Goal: Check status: Check status

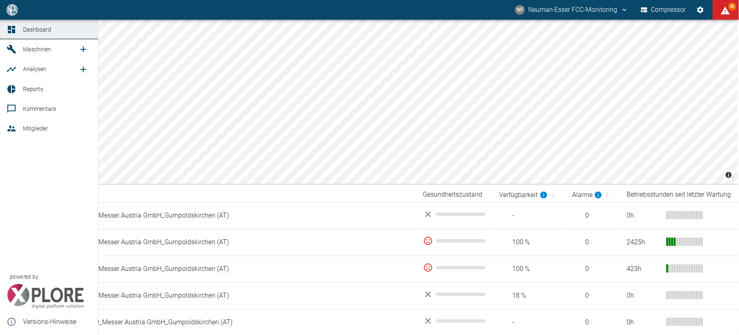
scroll to position [670, 0]
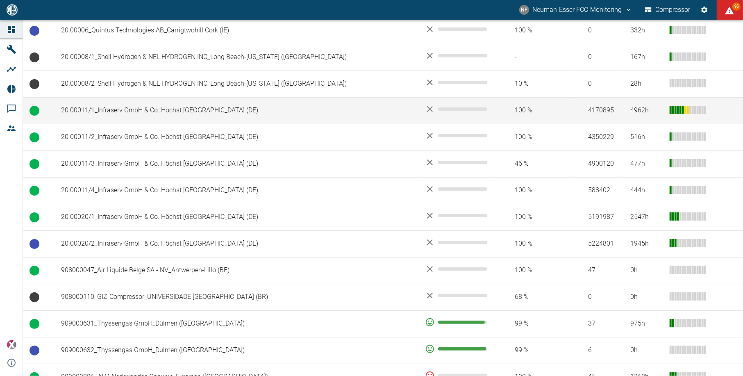
scroll to position [437, 0]
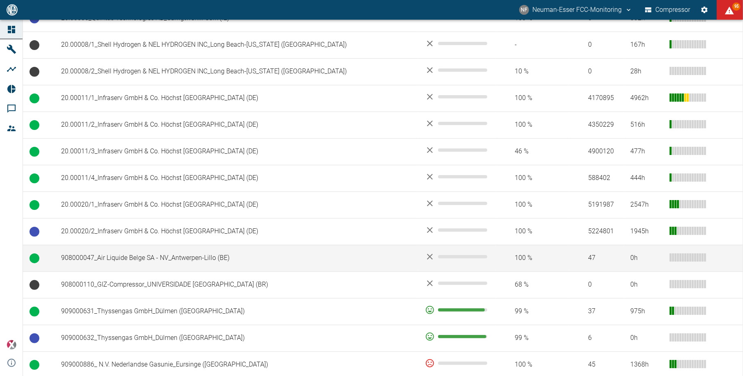
click at [171, 258] on td "908000047_Air Liquide Belge SA - NV_Antwerpen-Lillo (BE)" at bounding box center [237, 258] width 364 height 27
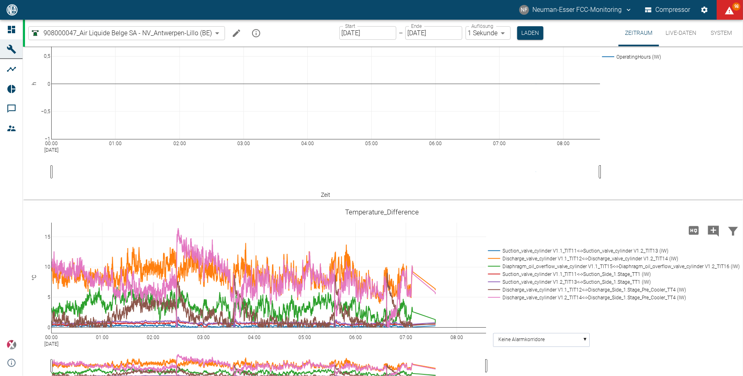
scroll to position [219, 0]
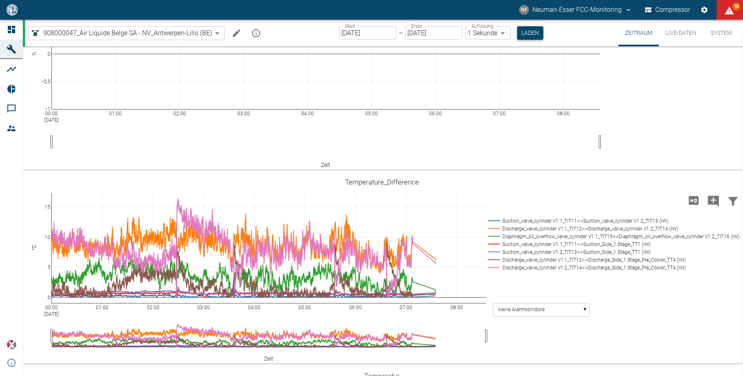
click at [530, 31] on button "Laden" at bounding box center [530, 33] width 26 height 14
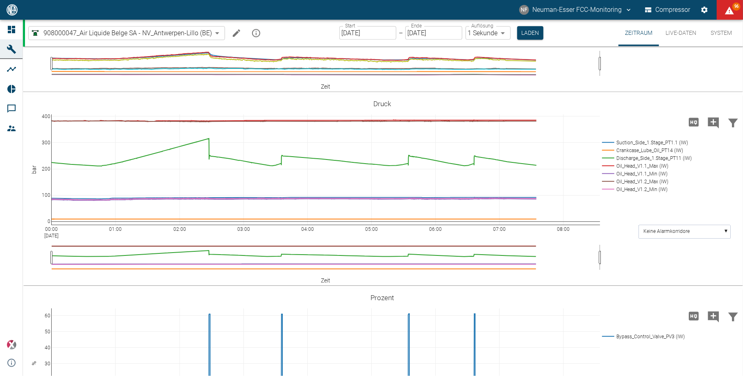
scroll to position [656, 0]
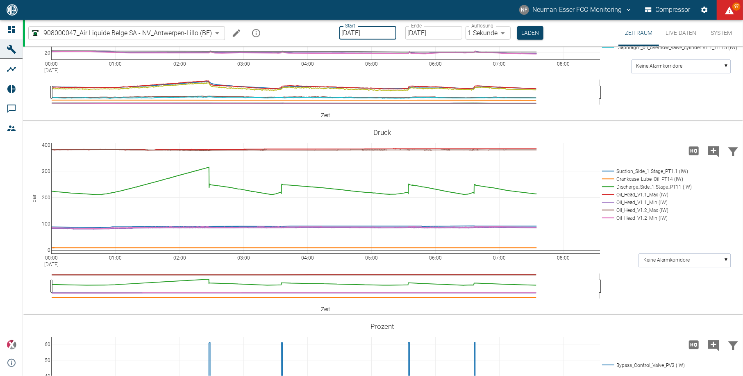
click at [360, 29] on input "[DATE]" at bounding box center [368, 33] width 57 height 14
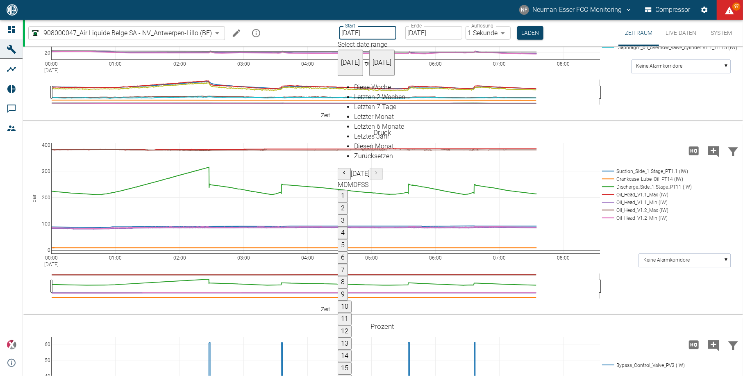
type input "[DATE]"
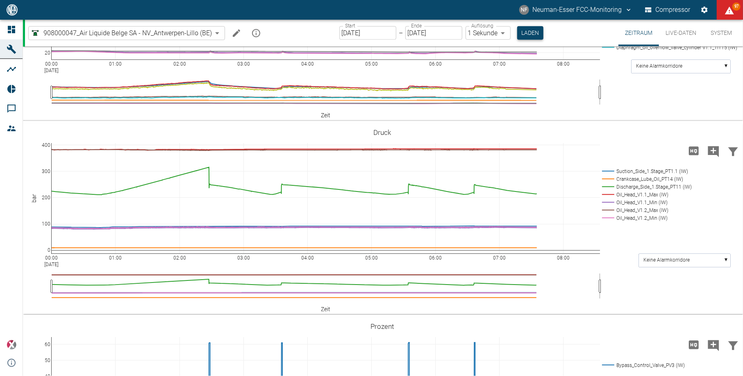
click at [532, 34] on button "Laden" at bounding box center [530, 33] width 26 height 14
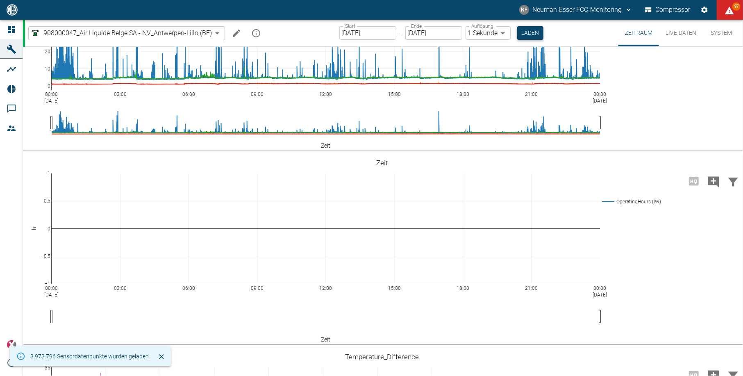
scroll to position [656, 0]
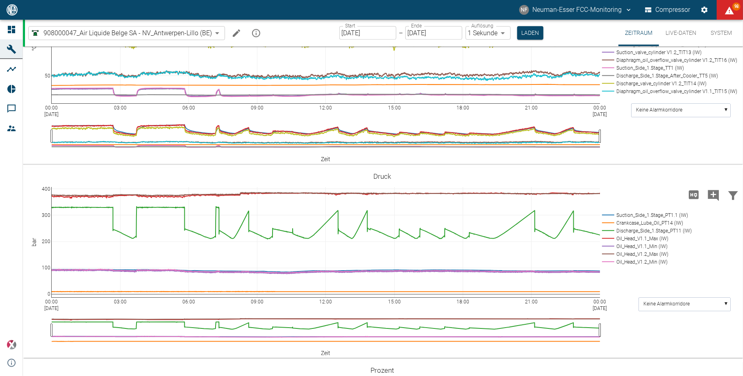
click at [362, 34] on input "[DATE]" at bounding box center [368, 33] width 57 height 14
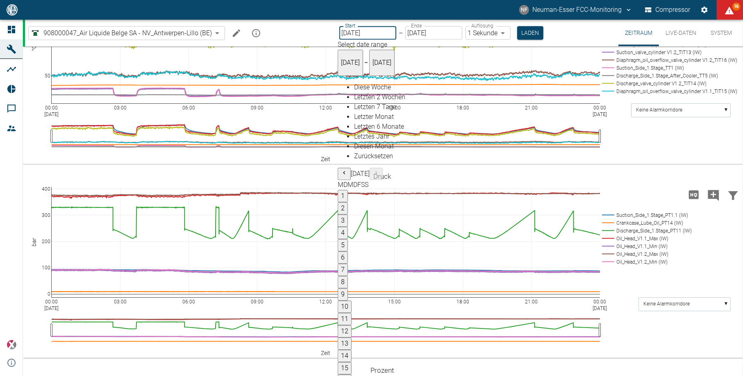
type input "17.09.2025"
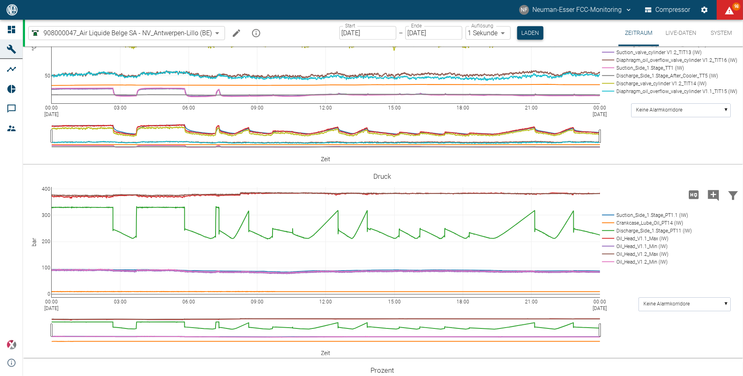
click at [531, 33] on button "Laden" at bounding box center [530, 33] width 26 height 14
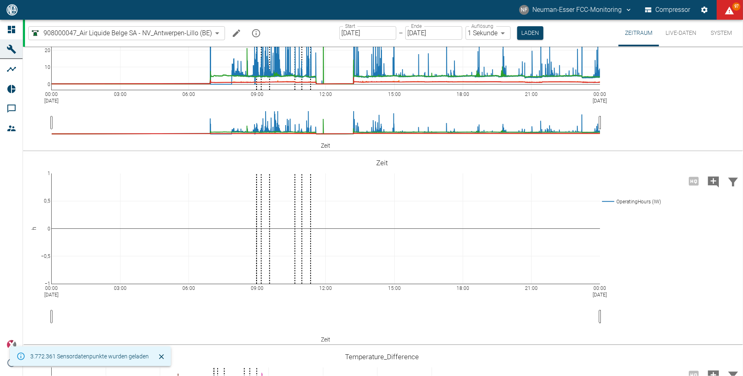
scroll to position [656, 0]
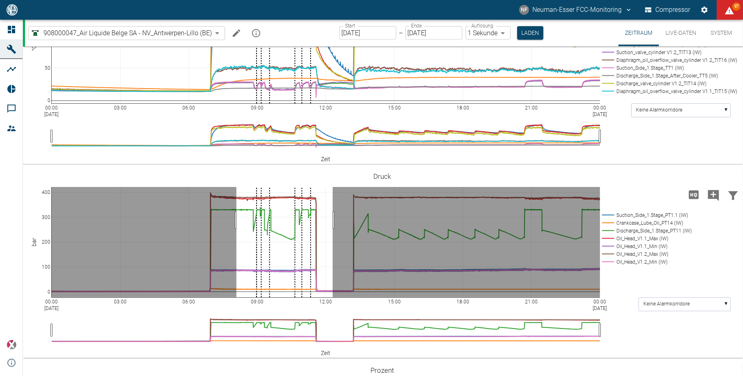
drag, startPoint x: 237, startPoint y: 220, endPoint x: 333, endPoint y: 218, distance: 96.4
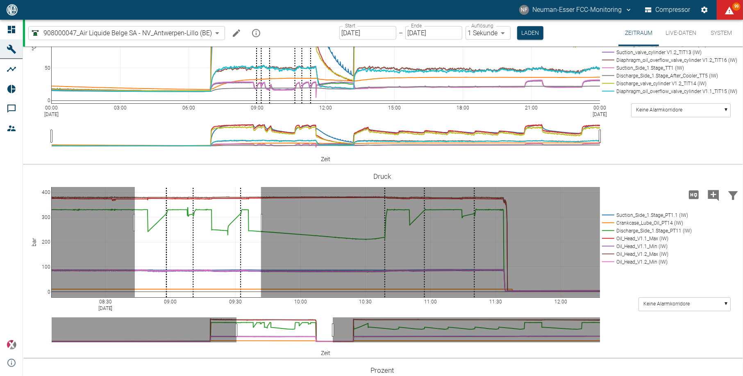
drag, startPoint x: 135, startPoint y: 222, endPoint x: 261, endPoint y: 227, distance: 126.4
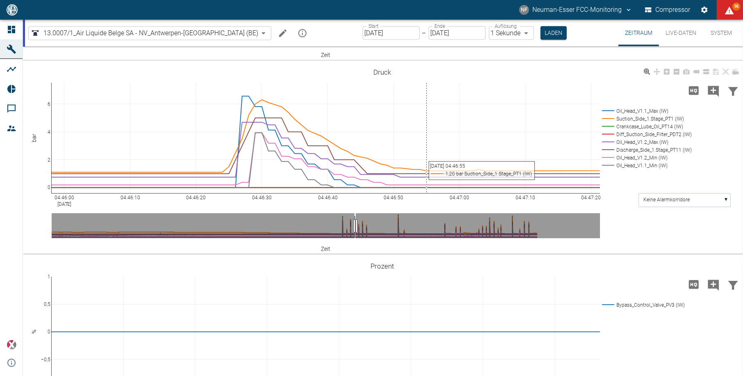
scroll to position [383, 0]
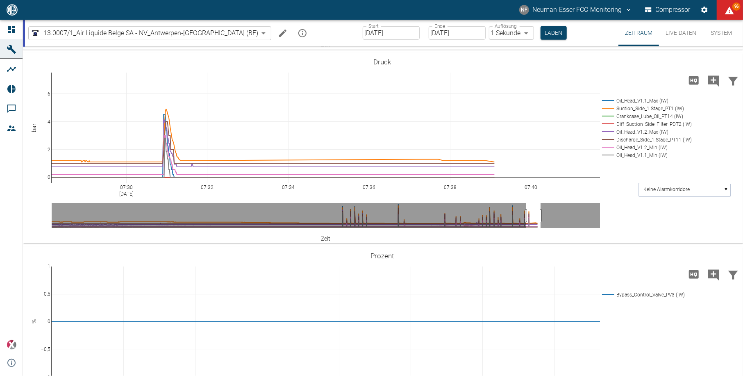
drag, startPoint x: 524, startPoint y: 222, endPoint x: 538, endPoint y: 222, distance: 14.4
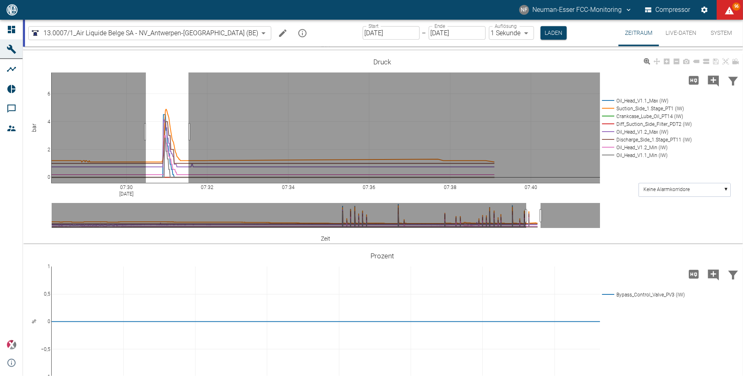
drag, startPoint x: 146, startPoint y: 132, endPoint x: 189, endPoint y: 135, distance: 43.6
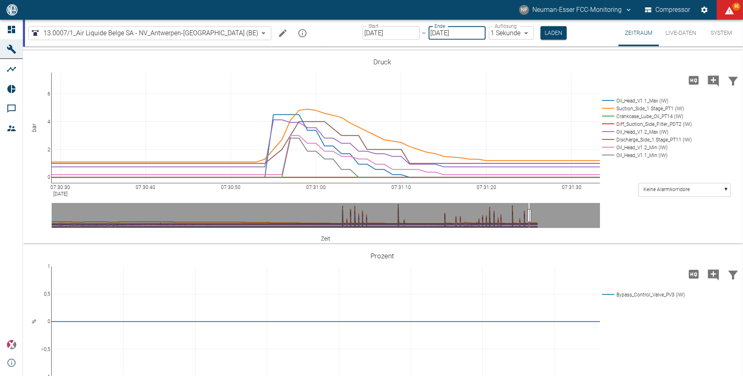
click at [429, 35] on input "[DATE]" at bounding box center [457, 33] width 57 height 14
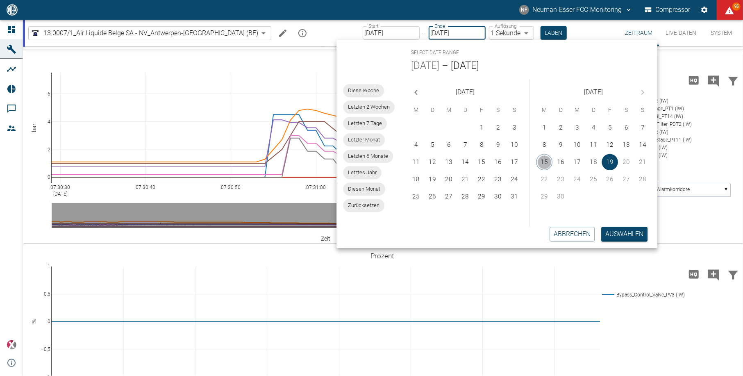
click at [550, 160] on button "15" at bounding box center [545, 162] width 16 height 16
type input "15.09.2025"
type input "2min"
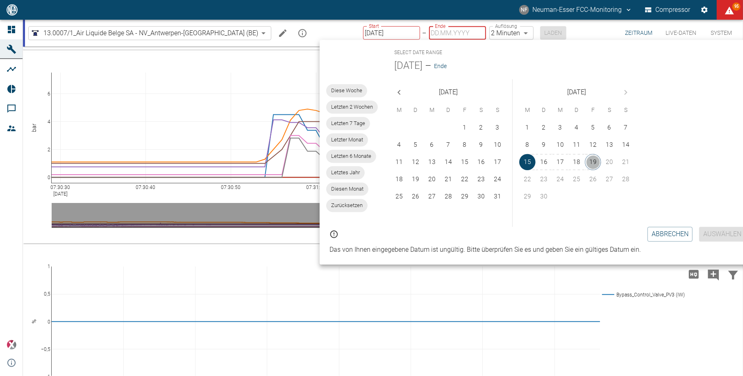
click at [592, 160] on button "19" at bounding box center [593, 162] width 16 height 16
type input "[DATE]"
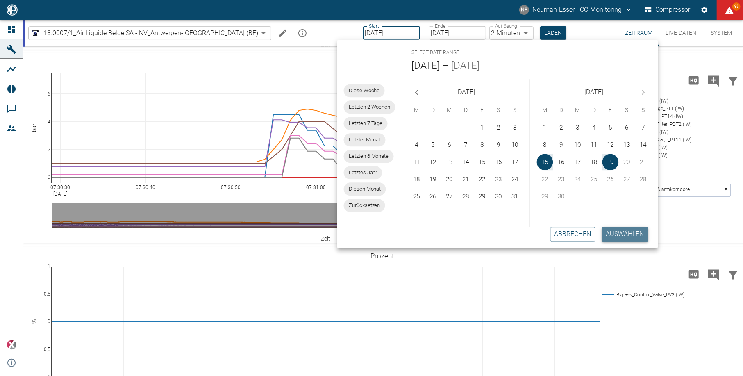
click at [622, 233] on button "Auswählen" at bounding box center [625, 234] width 46 height 15
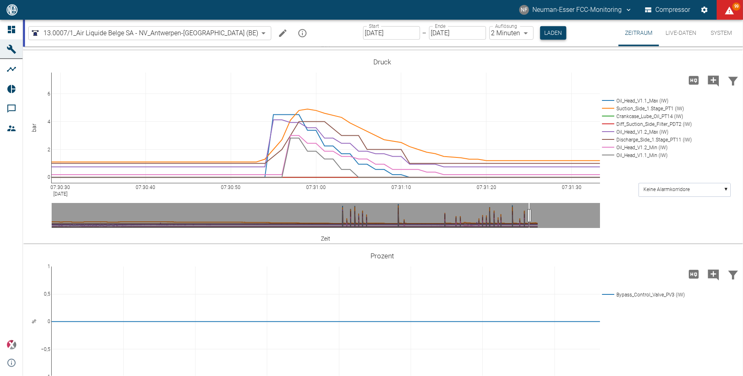
click at [540, 35] on button "Laden" at bounding box center [553, 33] width 26 height 14
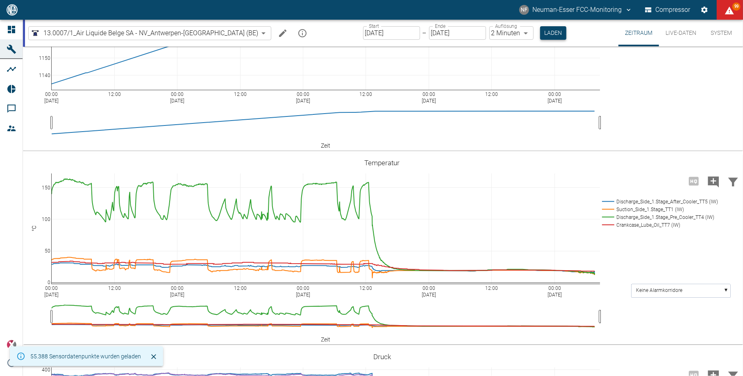
scroll to position [271, 0]
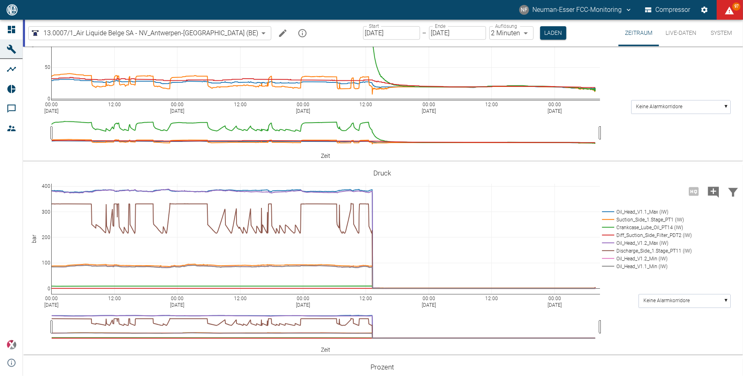
click at [597, 30] on div "13.0007/1_Air Liquide Belge SA - NV_Antwerpen-Lillo (BE) 7660faed-fd66-4731-a2e…" at bounding box center [384, 33] width 718 height 27
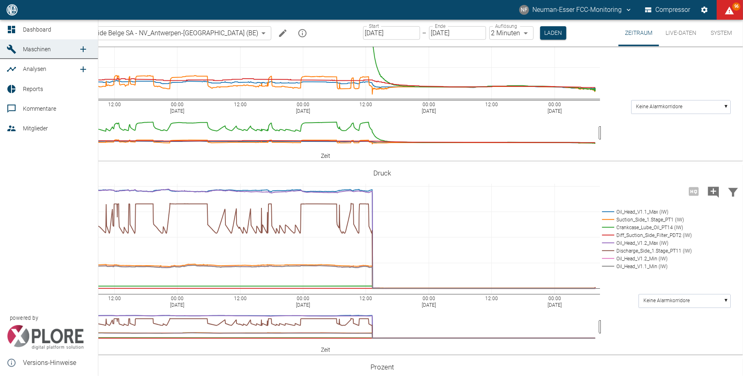
click at [15, 30] on icon at bounding box center [11, 29] width 7 height 7
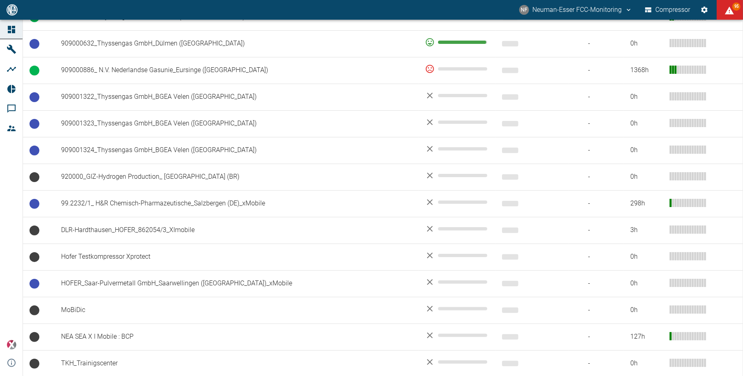
scroll to position [737, 0]
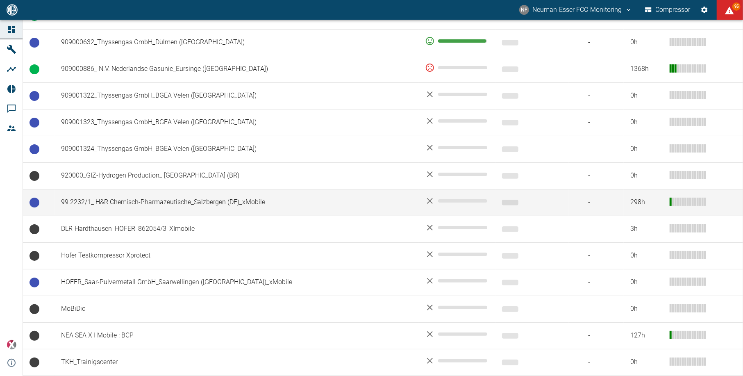
click at [166, 201] on td "99.2232/1_ H&R Chemisch-Pharmazeutische_Salzbergen (DE)_xMobile" at bounding box center [237, 202] width 364 height 27
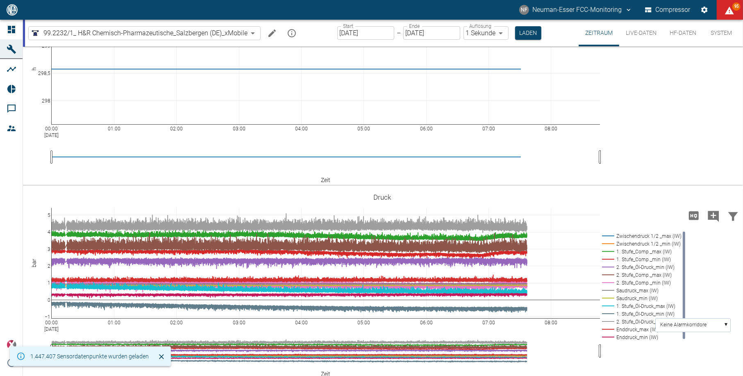
scroll to position [59, 0]
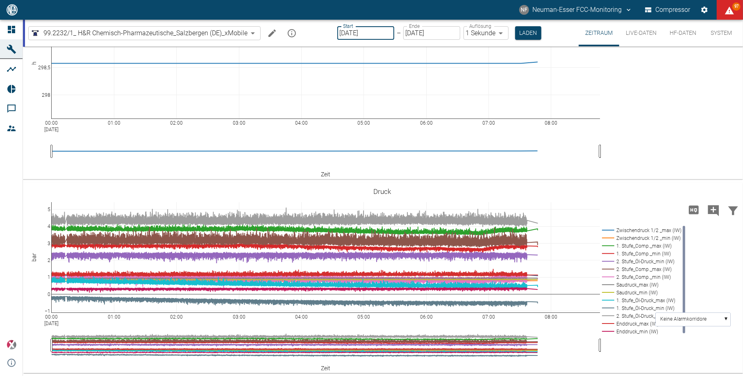
click at [346, 33] on input "[DATE]" at bounding box center [365, 33] width 57 height 14
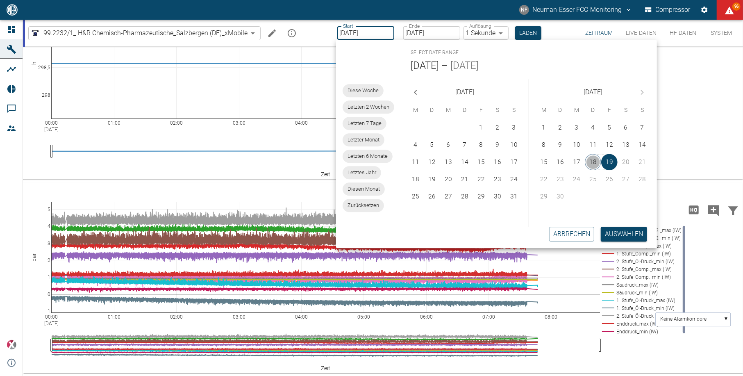
click at [593, 160] on button "18" at bounding box center [593, 162] width 16 height 16
type input "[DATE]"
type input "2min"
click at [593, 160] on button "18" at bounding box center [594, 162] width 16 height 16
type input "[DATE]"
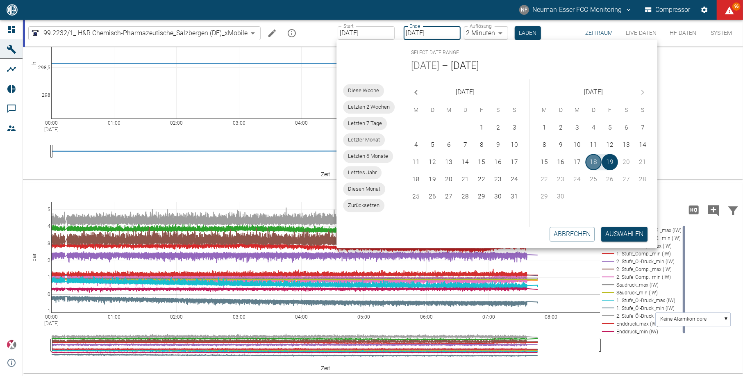
type input "1sec"
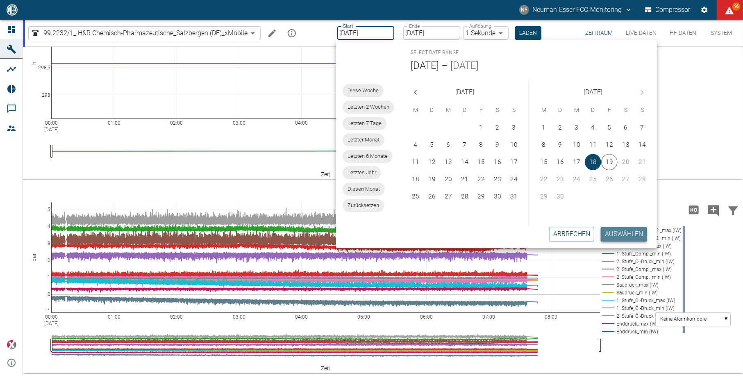
click at [618, 230] on button "Auswählen" at bounding box center [624, 234] width 46 height 15
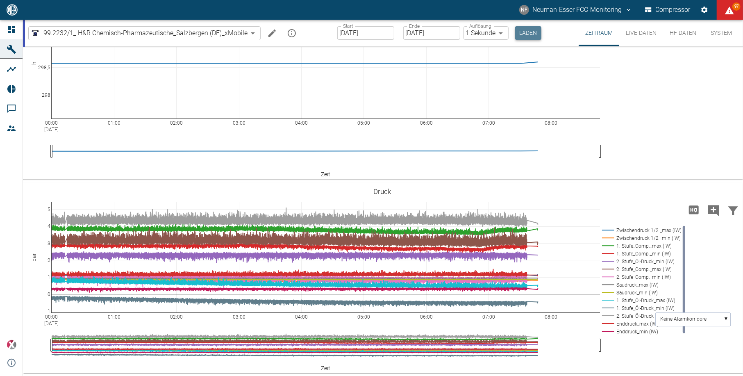
click at [525, 30] on button "Laden" at bounding box center [528, 33] width 26 height 14
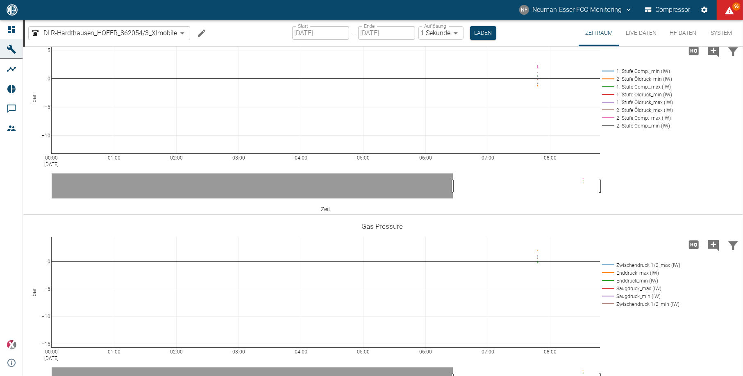
scroll to position [219, 0]
click at [476, 27] on button "Laden" at bounding box center [483, 33] width 26 height 14
click at [478, 29] on button "Laden" at bounding box center [483, 33] width 26 height 14
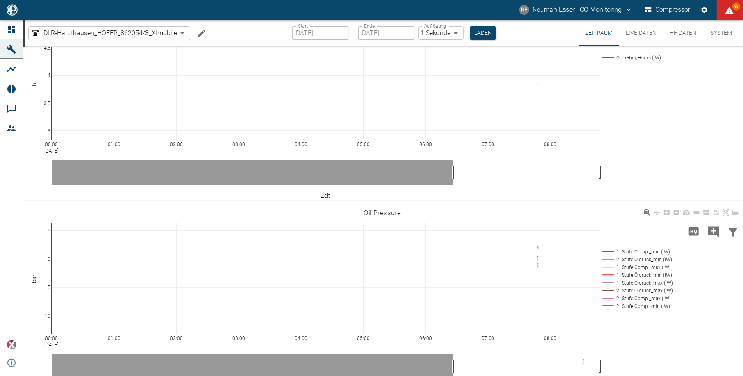
scroll to position [0, 0]
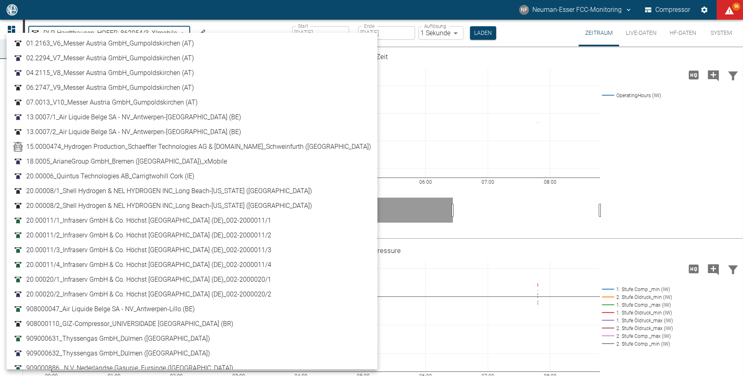
click at [124, 34] on body "NF Neuman-Esser FCC-Monitoring Compressor 96 Dashboard Maschinen Analysen Repor…" at bounding box center [371, 188] width 743 height 376
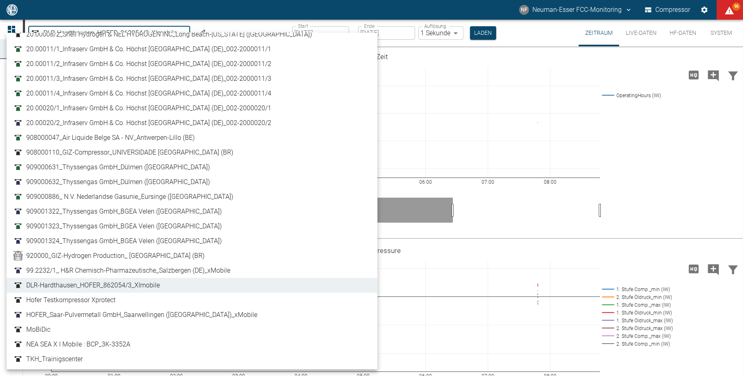
click at [365, 180] on div at bounding box center [371, 188] width 743 height 376
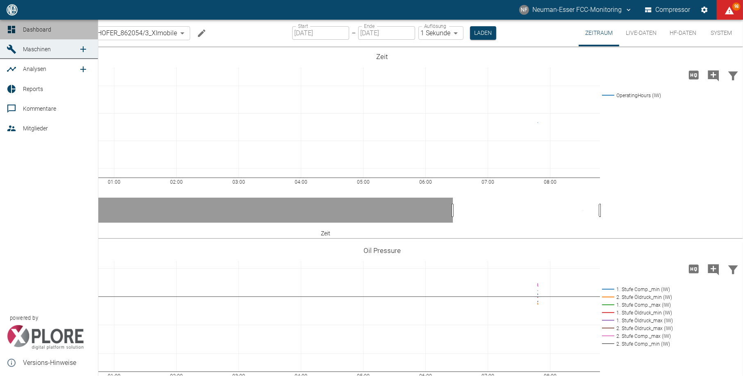
click at [14, 24] on link "Dashboard" at bounding box center [49, 30] width 98 height 20
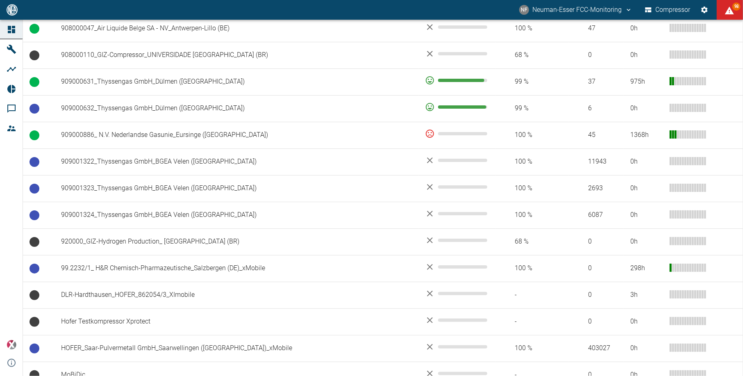
scroll to position [711, 0]
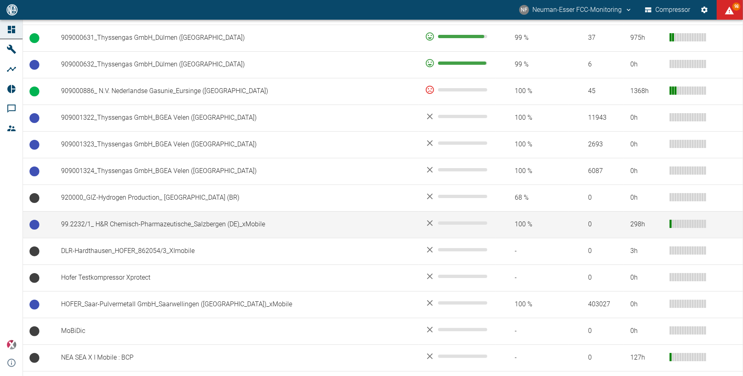
click at [113, 228] on td "99.2232/1_ H&R Chemisch-Pharmazeutische_Salzbergen (DE)_xMobile" at bounding box center [237, 224] width 364 height 27
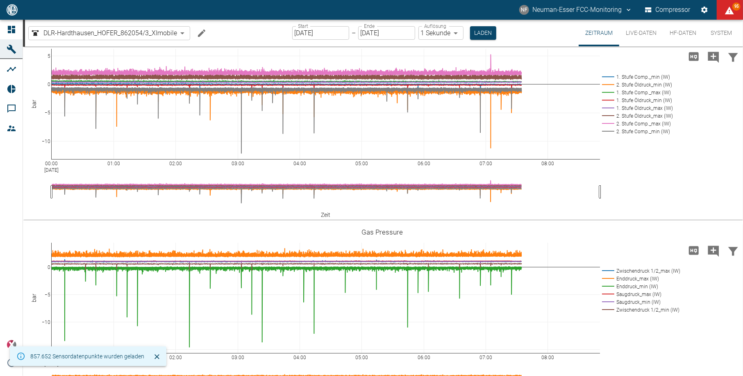
scroll to position [253, 0]
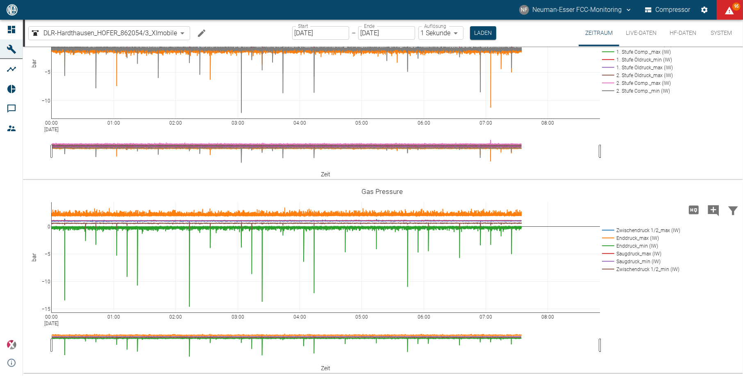
click at [321, 30] on input "[DATE]" at bounding box center [320, 33] width 57 height 14
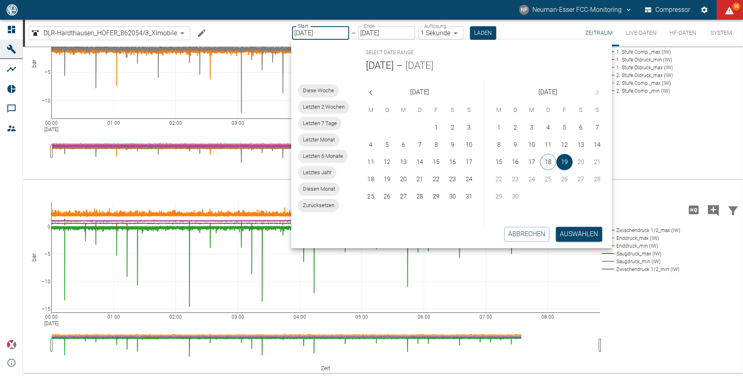
click at [544, 161] on button "18" at bounding box center [548, 162] width 16 height 16
type input "[DATE]"
type input "2min"
click at [544, 161] on button "18" at bounding box center [549, 162] width 16 height 16
type input "[DATE]"
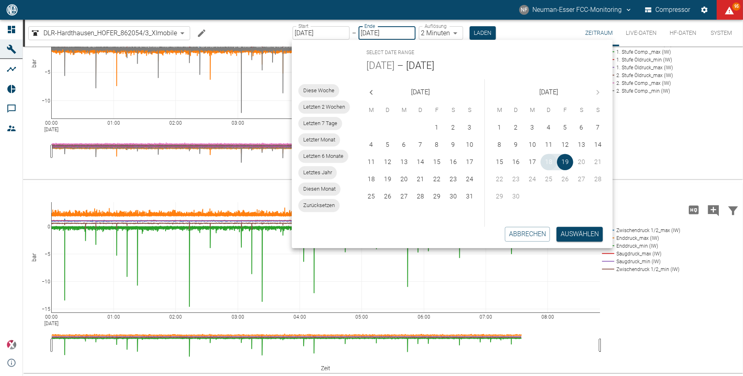
type input "1sec"
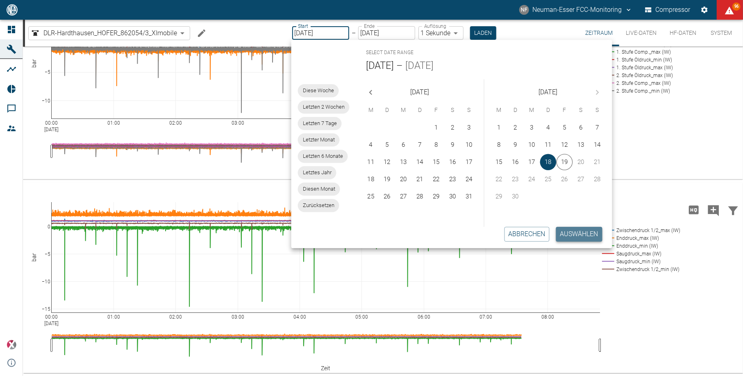
click at [572, 235] on button "Auswählen" at bounding box center [579, 234] width 46 height 15
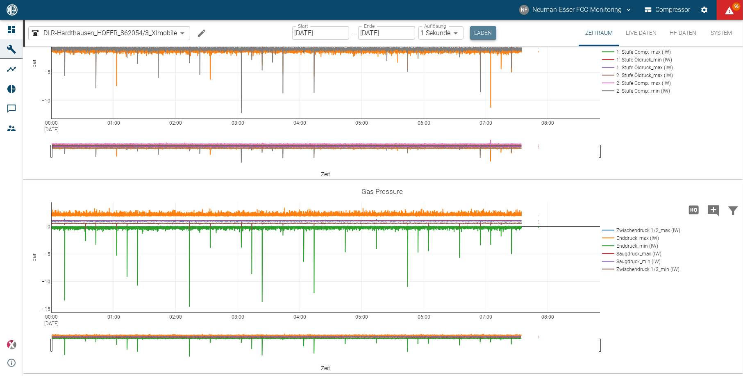
click at [486, 34] on button "Laden" at bounding box center [483, 33] width 26 height 14
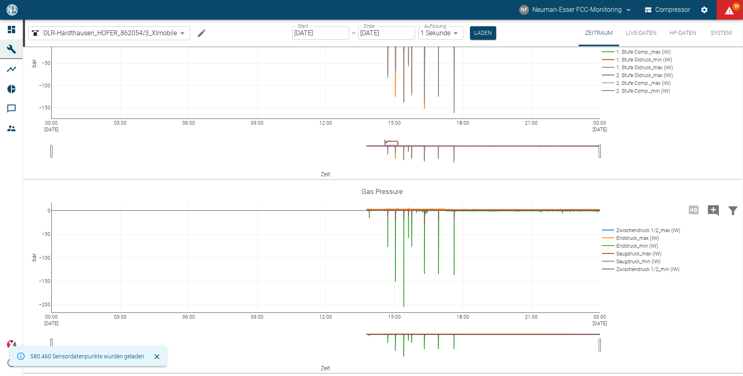
scroll to position [122, 0]
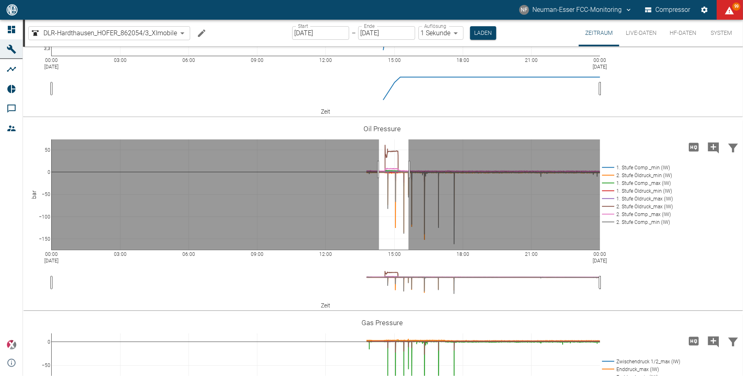
drag, startPoint x: 379, startPoint y: 169, endPoint x: 409, endPoint y: 168, distance: 29.5
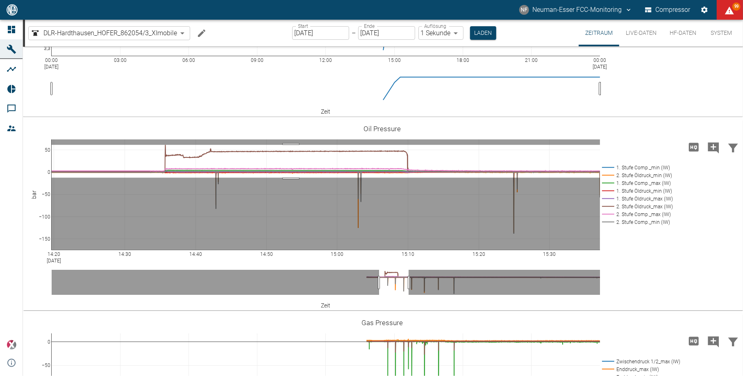
drag, startPoint x: 291, startPoint y: 145, endPoint x: 291, endPoint y: 178, distance: 32.8
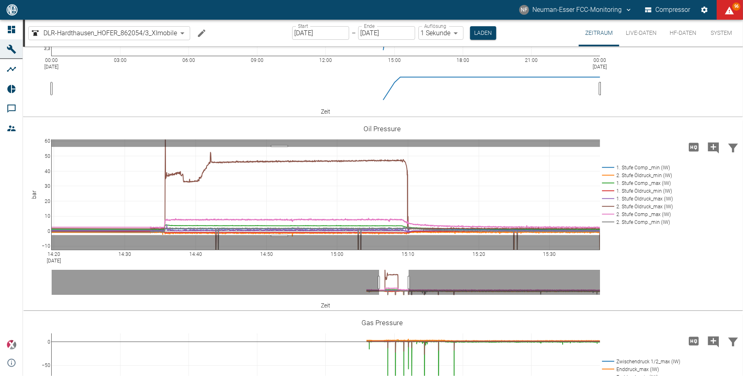
drag, startPoint x: 280, startPoint y: 147, endPoint x: 276, endPoint y: 235, distance: 88.3
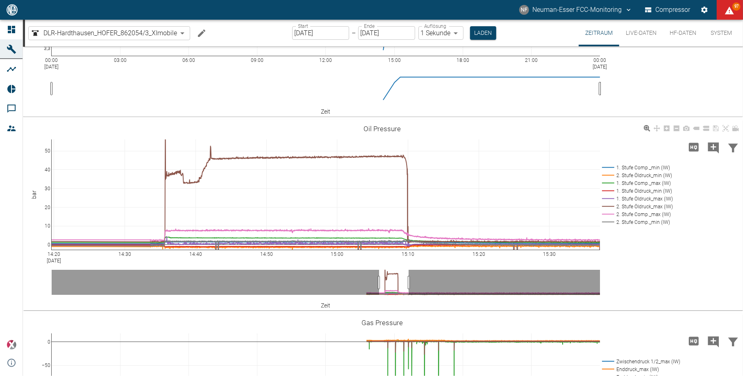
click at [630, 201] on rect at bounding box center [636, 199] width 72 height 8
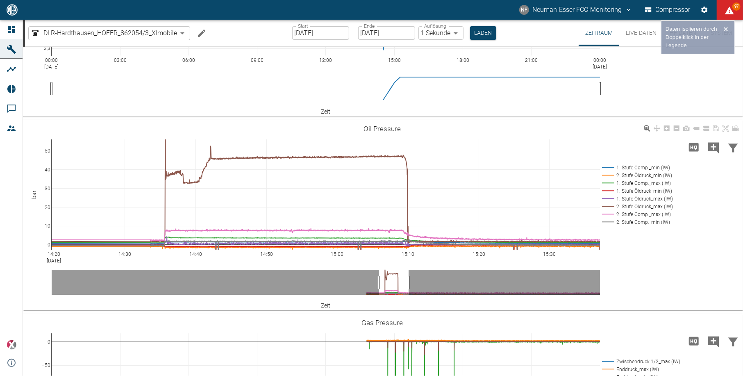
click at [630, 201] on rect at bounding box center [636, 199] width 72 height 8
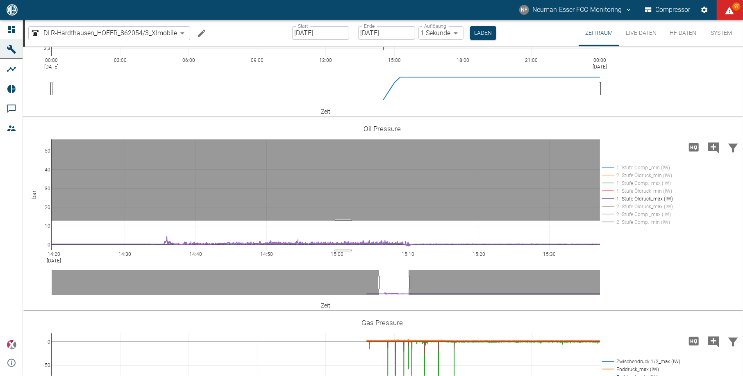
drag, startPoint x: 344, startPoint y: 221, endPoint x: 342, endPoint y: 256, distance: 35.3
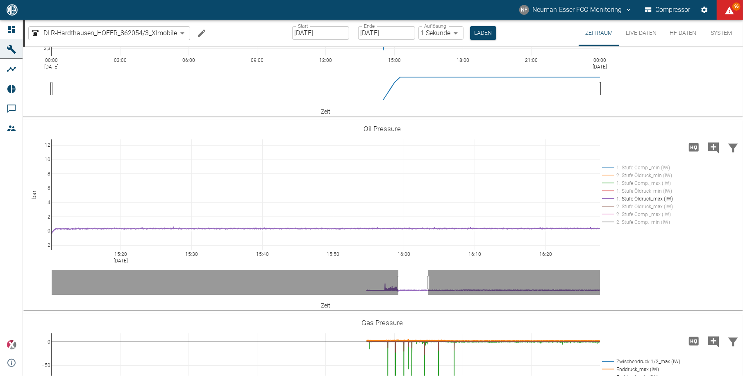
drag, startPoint x: 408, startPoint y: 285, endPoint x: 427, endPoint y: 281, distance: 19.6
